Goal: Task Accomplishment & Management: Use online tool/utility

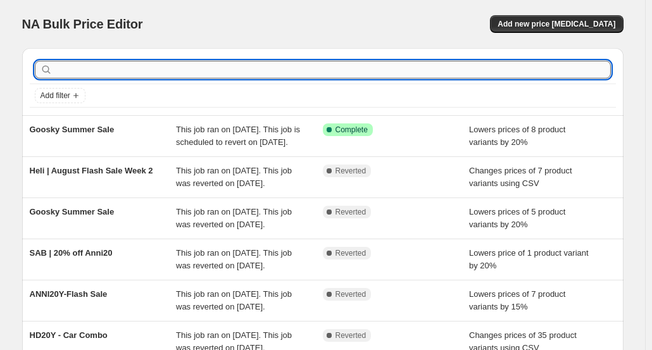
click at [165, 67] on input "text" at bounding box center [333, 70] width 556 height 18
type input "la"
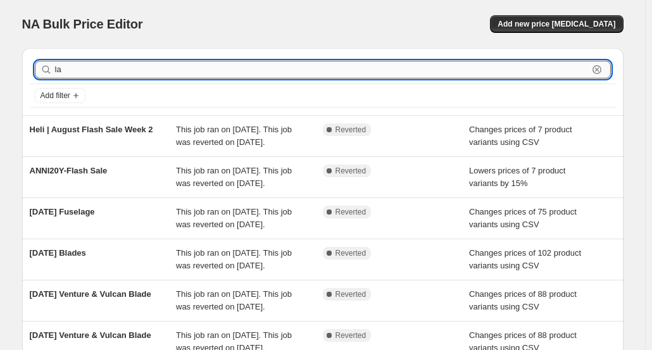
click at [213, 75] on input "la" at bounding box center [321, 70] width 533 height 18
type input "ju"
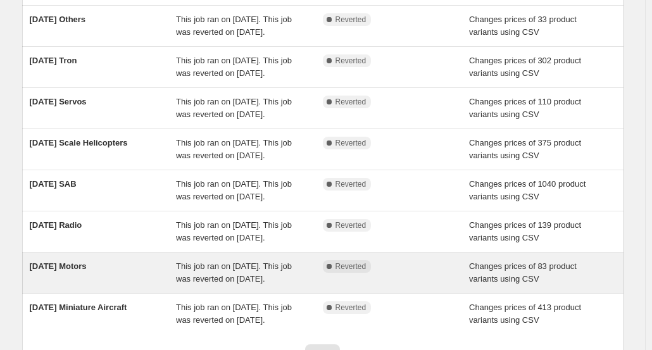
scroll to position [63, 0]
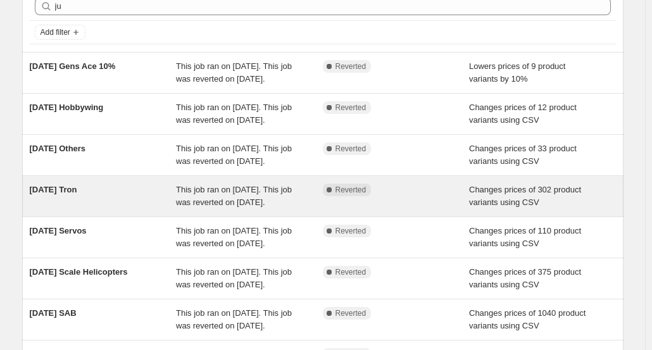
click at [58, 189] on span "JUL4 Tron" at bounding box center [53, 189] width 47 height 9
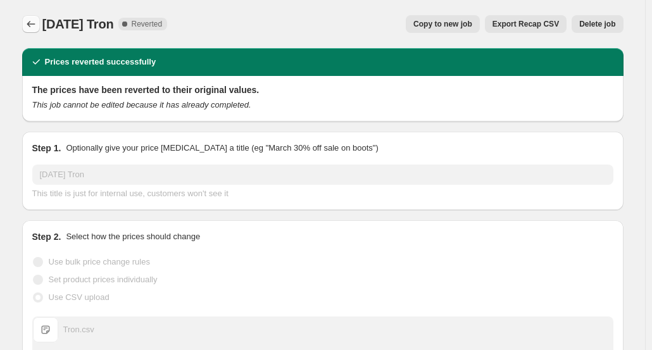
click at [40, 25] on button "Price change jobs" at bounding box center [31, 24] width 18 height 18
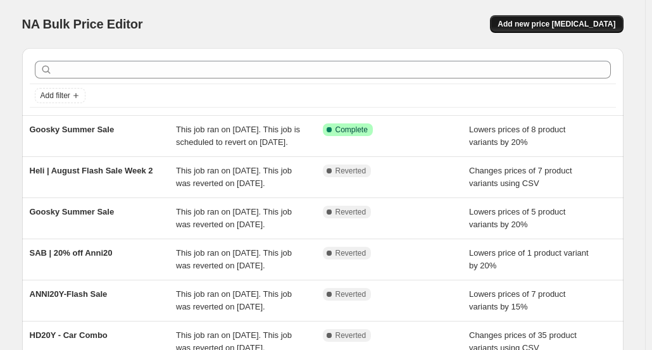
click at [533, 32] on button "Add new price change job" at bounding box center [556, 24] width 133 height 18
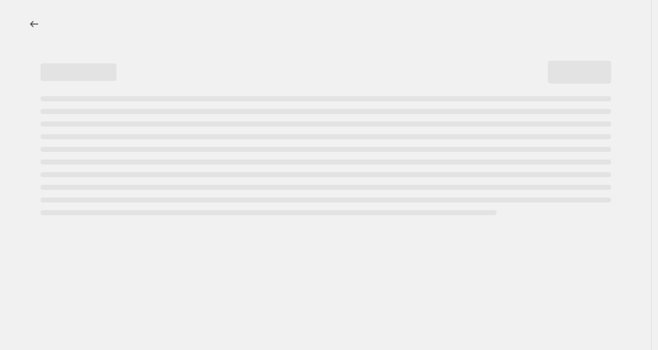
select select "percentage"
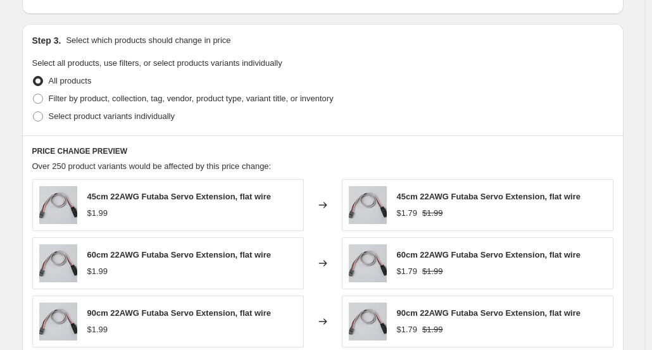
scroll to position [570, 0]
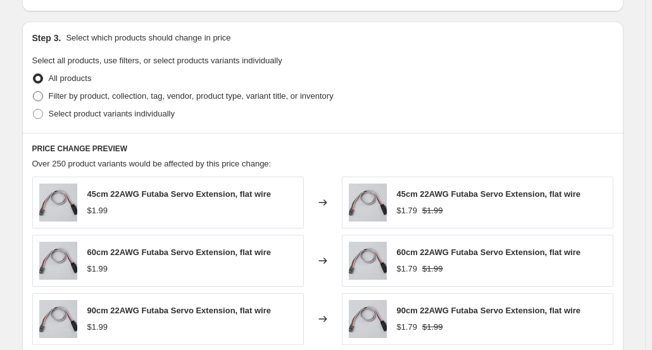
click at [105, 98] on span "Filter by product, collection, tag, vendor, product type, variant title, or inv…" at bounding box center [191, 95] width 285 height 9
click at [34, 92] on input "Filter by product, collection, tag, vendor, product type, variant title, or inv…" at bounding box center [33, 91] width 1 height 1
radio input "true"
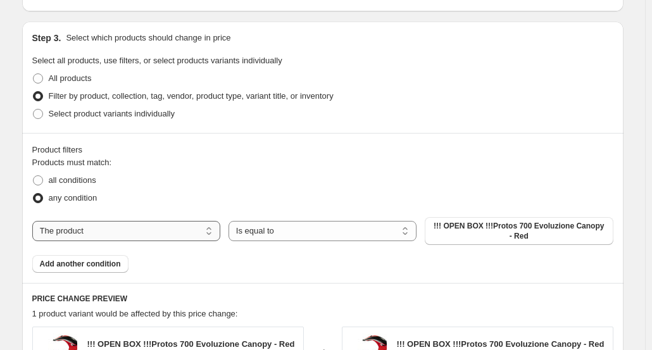
click at [79, 232] on select "The product The product's collection The product's tag The product's vendor The…" at bounding box center [126, 231] width 188 height 20
select select "tag"
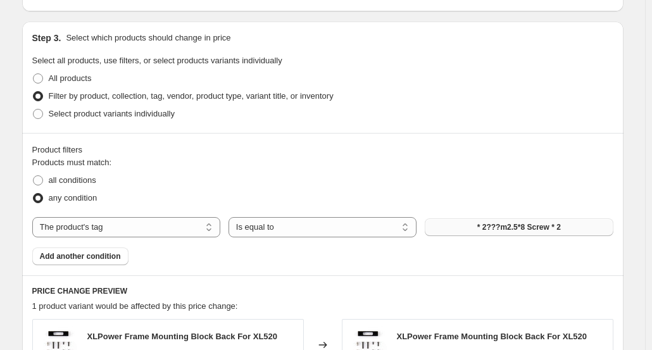
click at [483, 227] on span "* 2???m2.5*8 Screw * 2" at bounding box center [519, 227] width 84 height 10
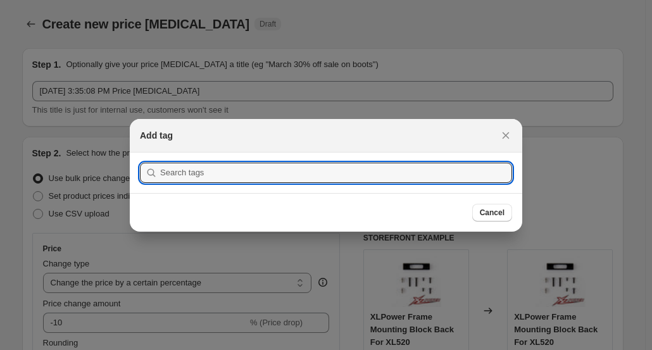
scroll to position [0, 0]
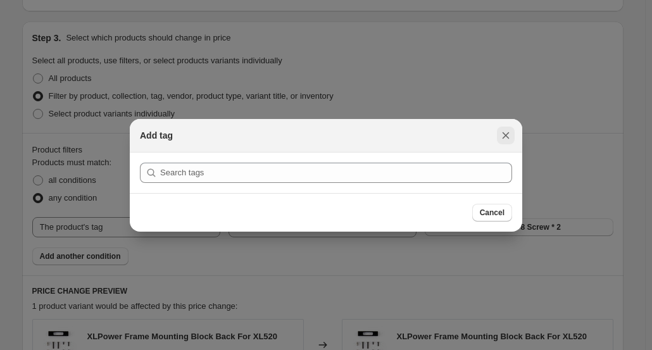
click at [508, 134] on icon "Close" at bounding box center [506, 135] width 7 height 7
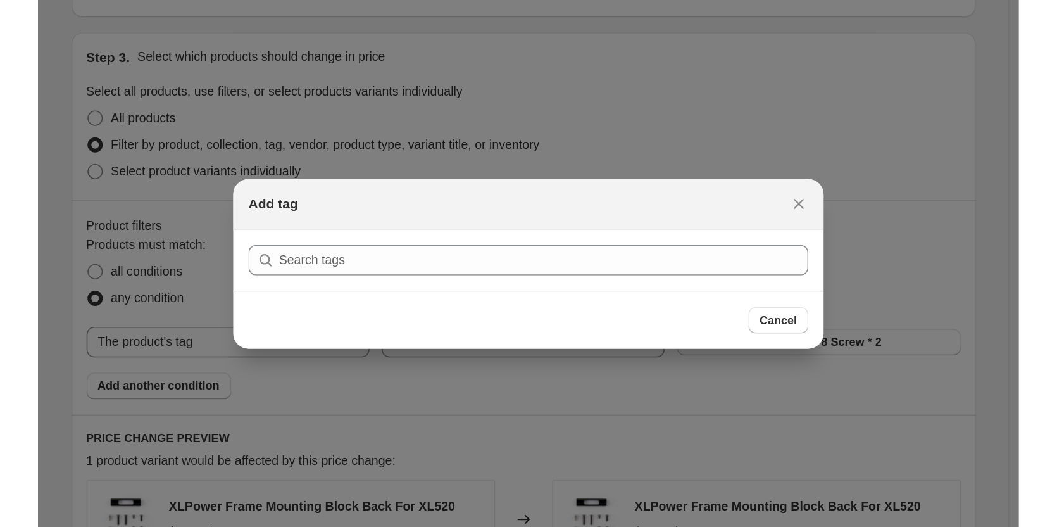
scroll to position [570, 0]
